Goal: Task Accomplishment & Management: Complete application form

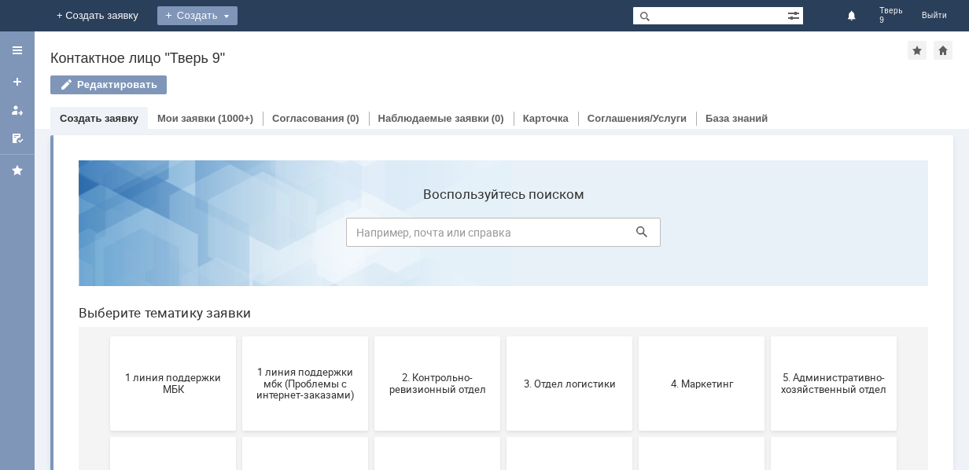
click at [238, 14] on div "Создать" at bounding box center [197, 15] width 80 height 19
click at [280, 47] on link "Заявка" at bounding box center [220, 47] width 120 height 19
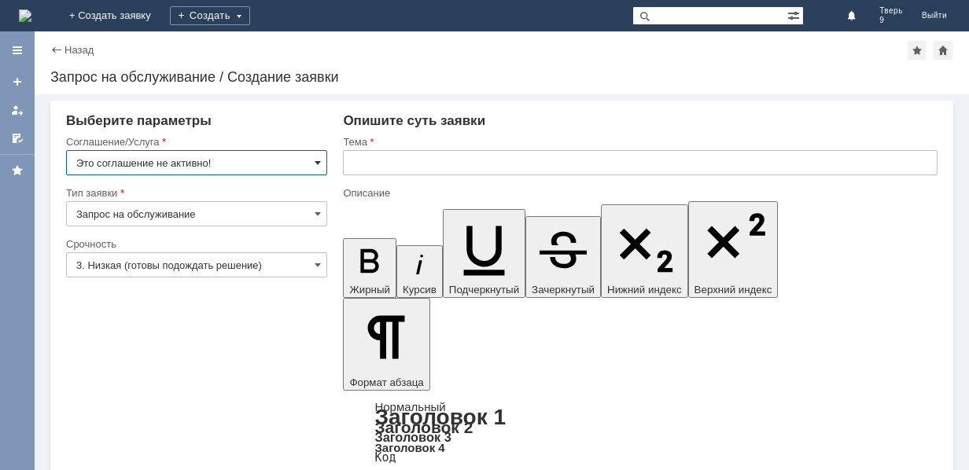
click at [318, 163] on span at bounding box center [318, 162] width 6 height 13
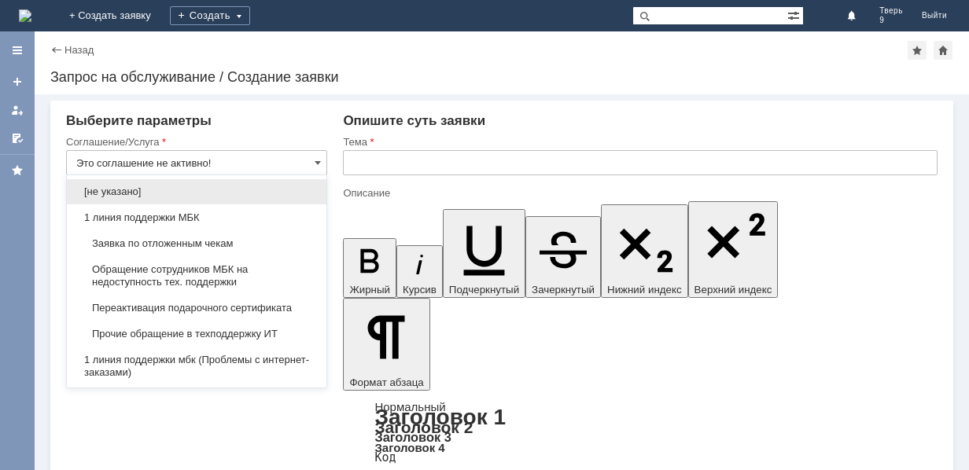
click at [234, 245] on span "Заявка по отложенным чекам" at bounding box center [196, 244] width 241 height 13
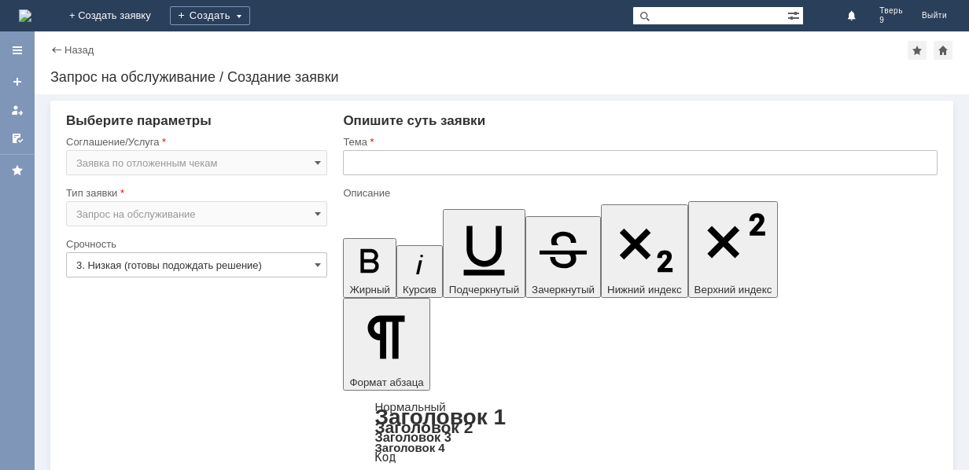
type input "Заявка по отложенным чекам"
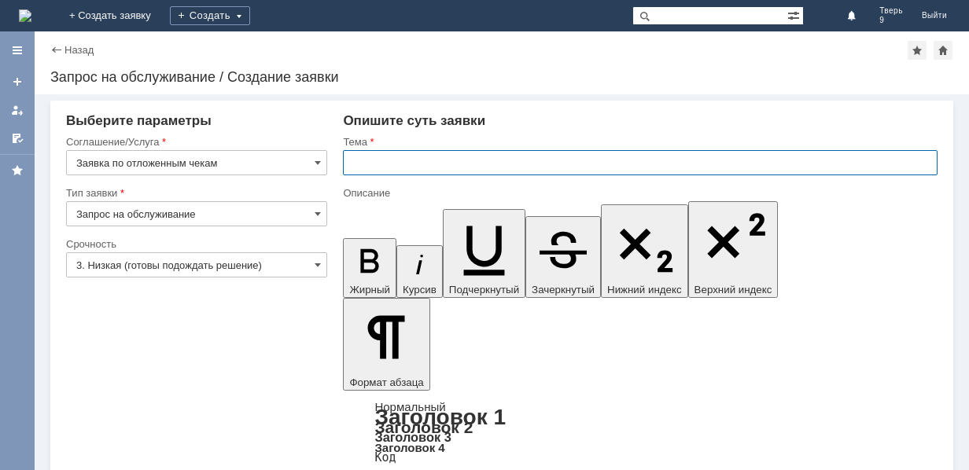
click at [362, 160] on input "text" at bounding box center [640, 162] width 595 height 25
type input "оч"
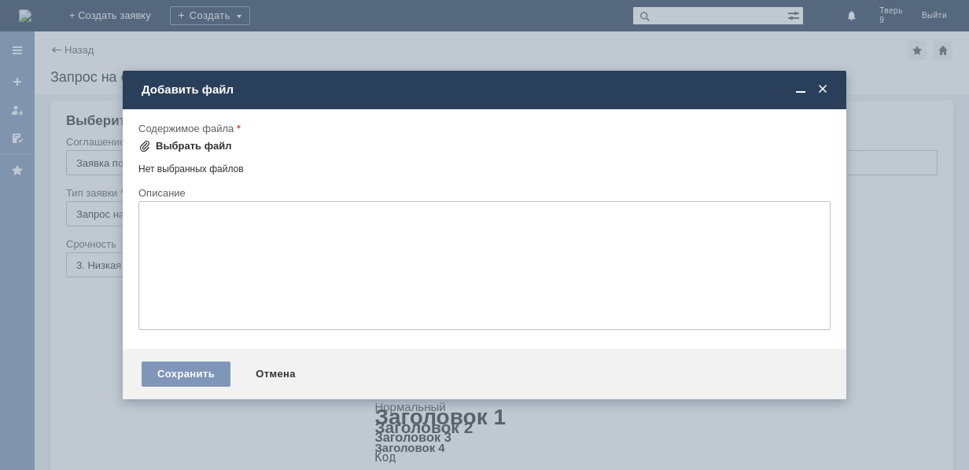
click at [198, 145] on div "Выбрать файл" at bounding box center [194, 146] width 76 height 13
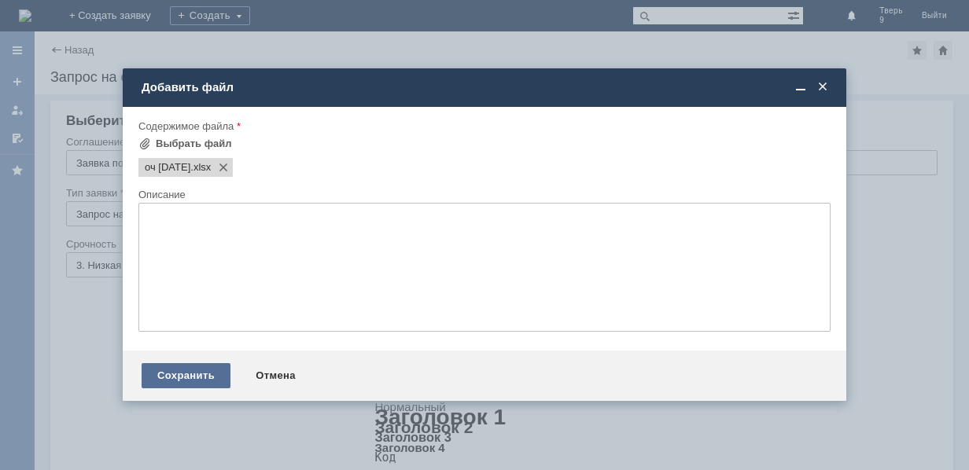
click at [212, 374] on div "Сохранить" at bounding box center [186, 375] width 89 height 25
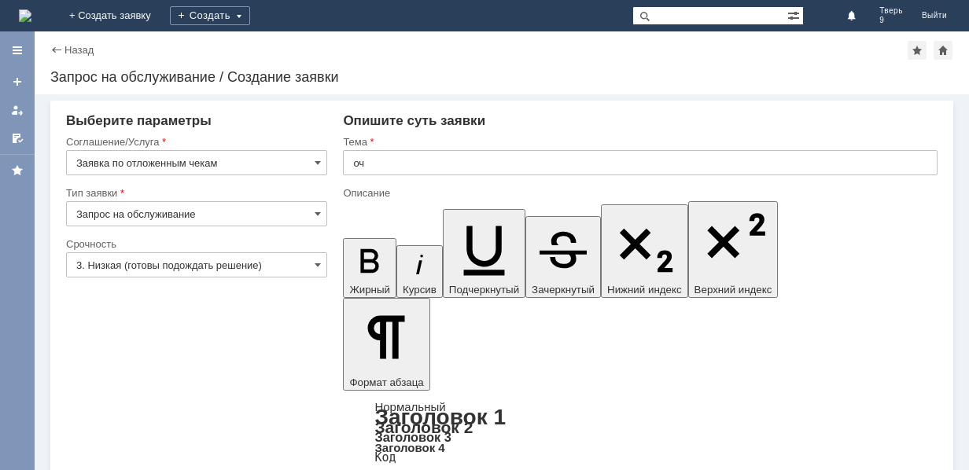
scroll to position [48, 0]
